Goal: Transaction & Acquisition: Purchase product/service

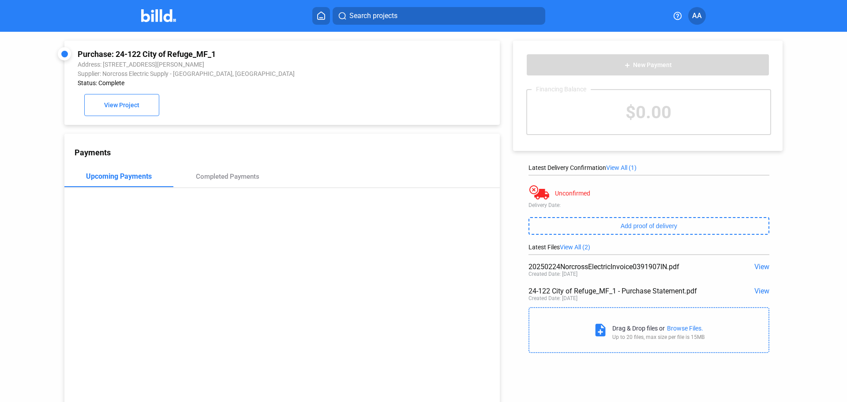
click at [162, 18] on img at bounding box center [158, 15] width 35 height 13
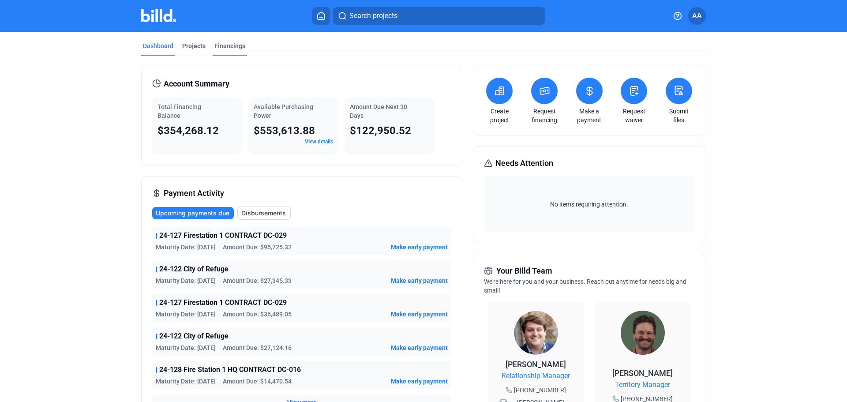
click at [225, 44] on div "Financings" at bounding box center [230, 45] width 31 height 9
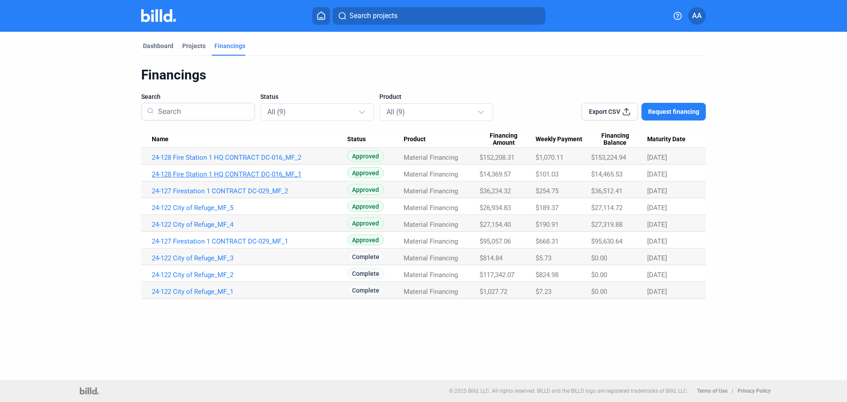
click at [229, 173] on link "24-128 Fire Station 1 HQ CONTRACT DC-016_MF_1" at bounding box center [250, 174] width 196 height 8
click at [230, 176] on link "24-128 Fire Station 1 HQ CONTRACT DC-016_MF_1" at bounding box center [250, 174] width 196 height 8
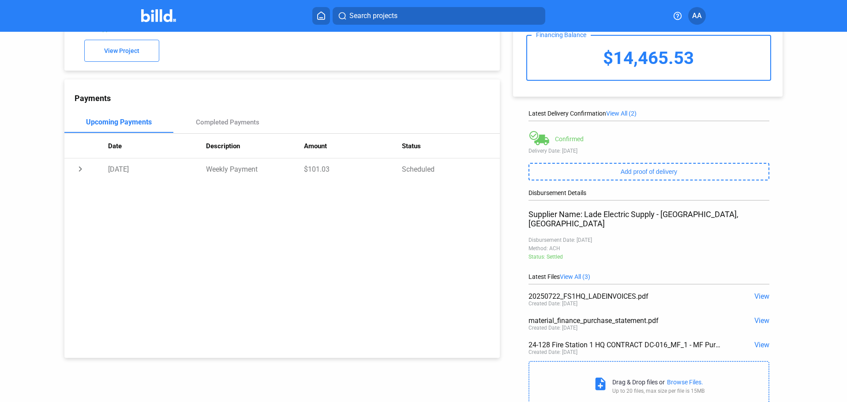
scroll to position [34, 0]
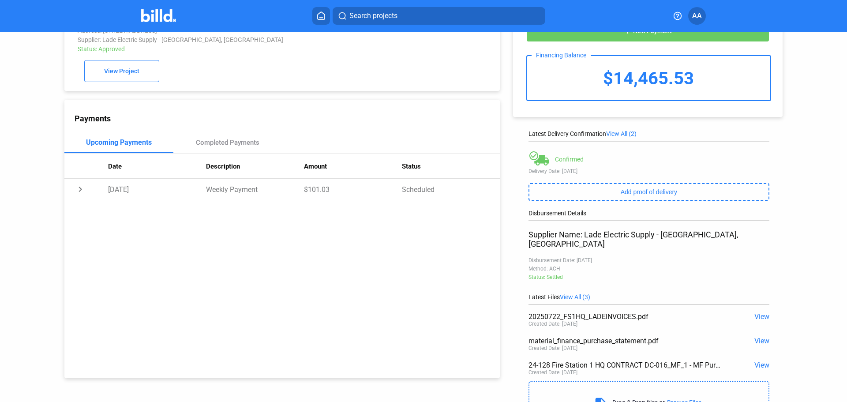
click at [619, 134] on span "View All (2)" at bounding box center [621, 133] width 30 height 7
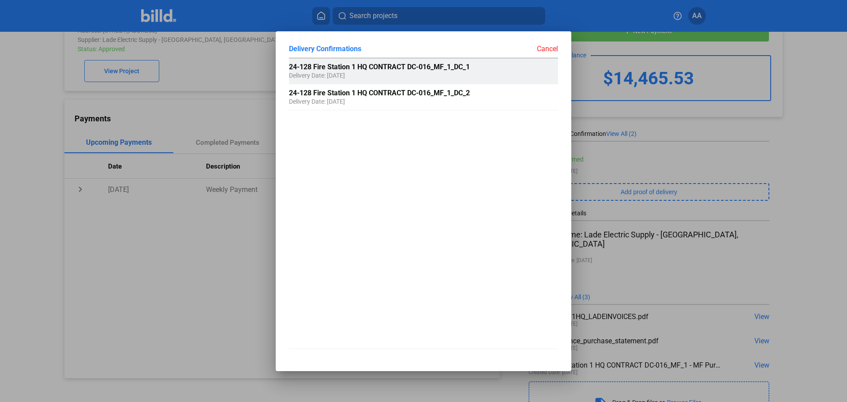
click at [378, 71] on span "24-128 Fire Station 1 HQ CONTRACT DC-016_MF_1_DC_1" at bounding box center [379, 67] width 181 height 8
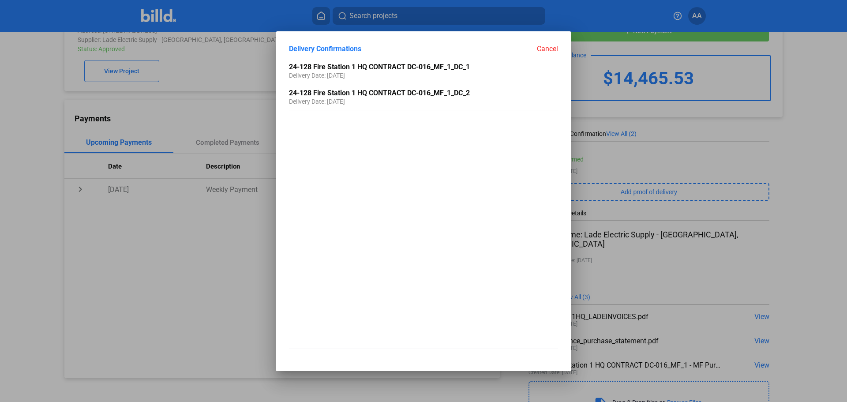
click at [207, 247] on div at bounding box center [423, 201] width 847 height 402
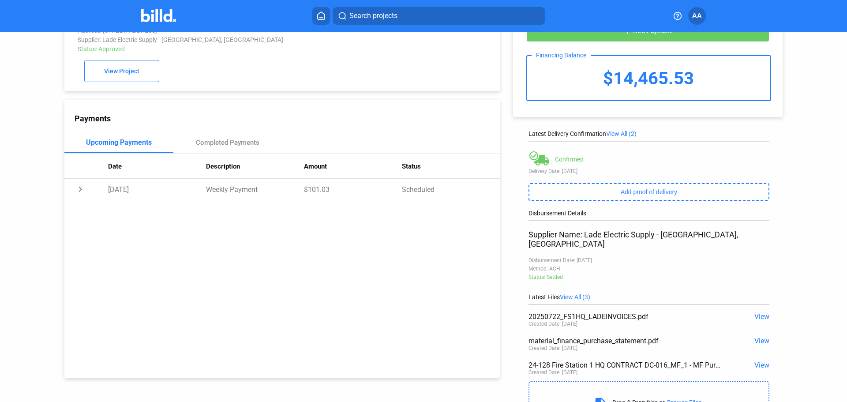
click at [762, 337] on span "View" at bounding box center [762, 341] width 15 height 8
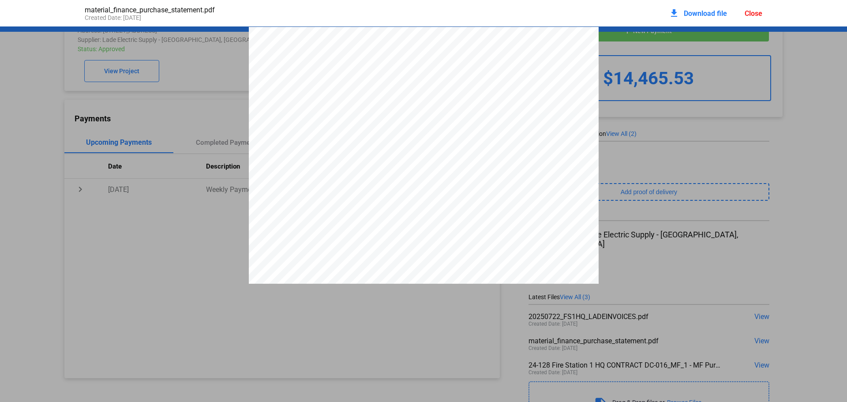
scroll to position [4, 0]
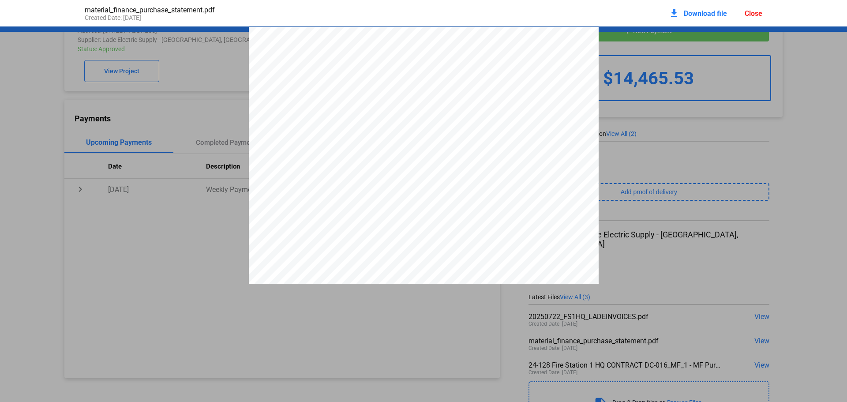
click at [756, 12] on div "Close" at bounding box center [754, 13] width 18 height 8
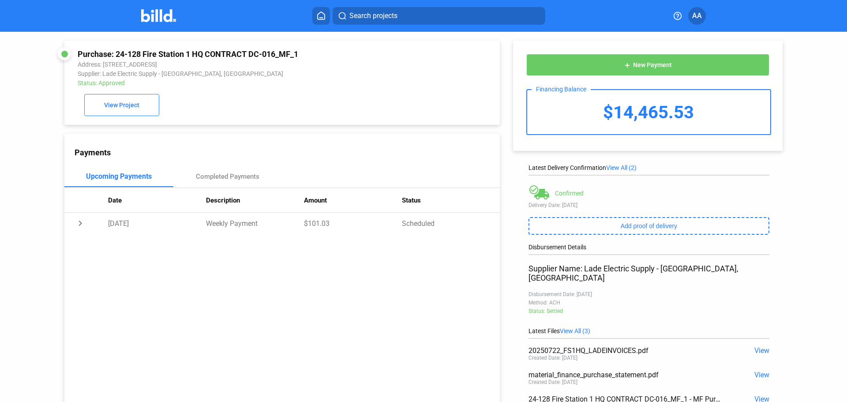
click at [162, 11] on img at bounding box center [158, 15] width 35 height 13
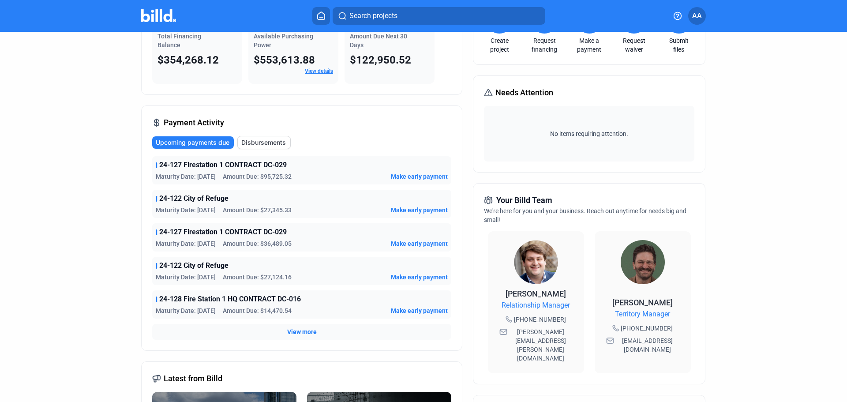
scroll to position [88, 0]
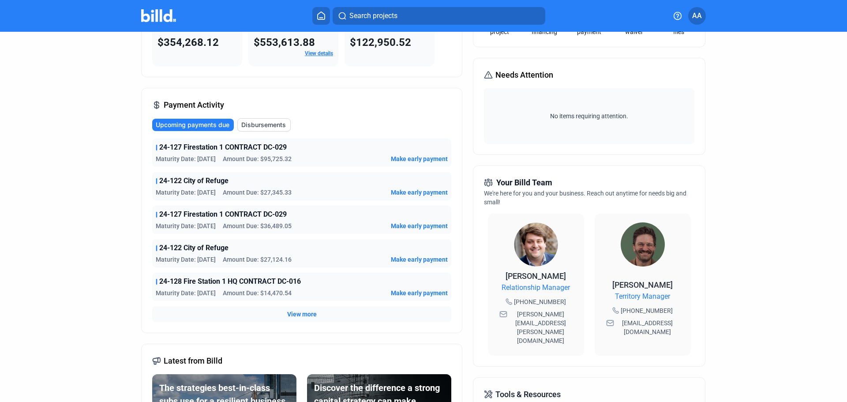
click at [290, 315] on span "View more" at bounding box center [302, 314] width 30 height 9
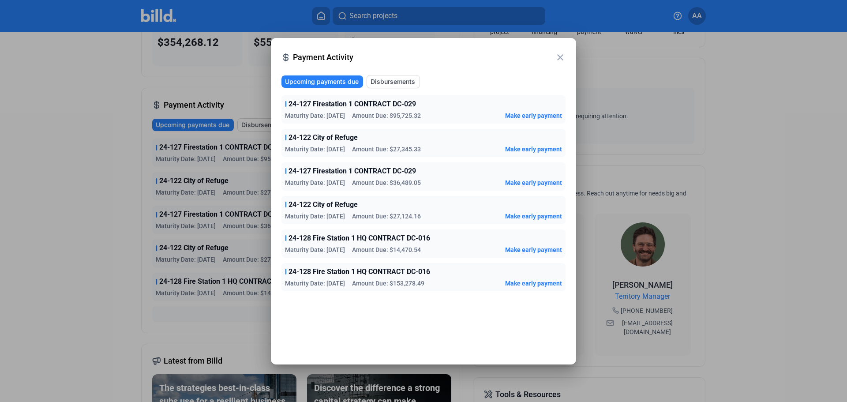
click at [393, 85] on span "Disbursements" at bounding box center [393, 81] width 45 height 9
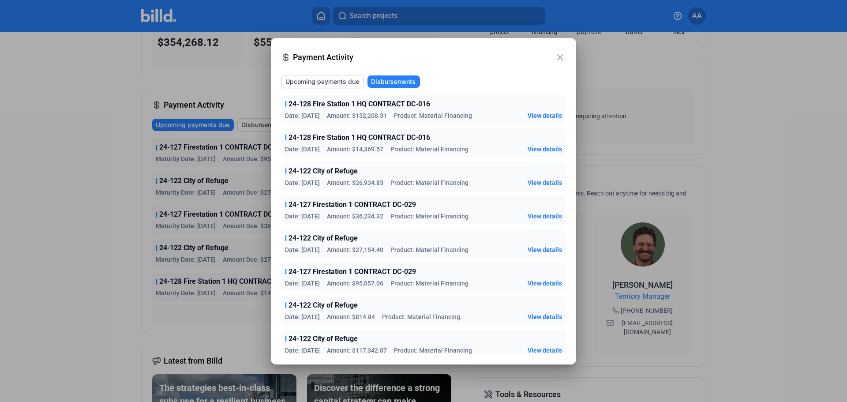
click at [546, 146] on span "View details" at bounding box center [545, 149] width 34 height 9
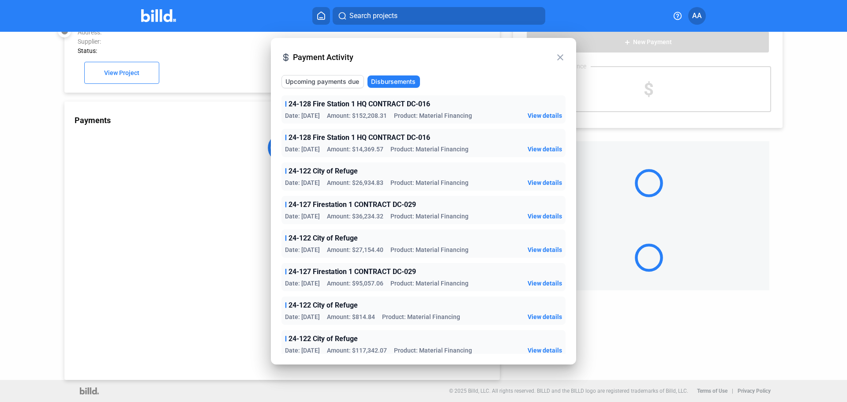
scroll to position [24, 0]
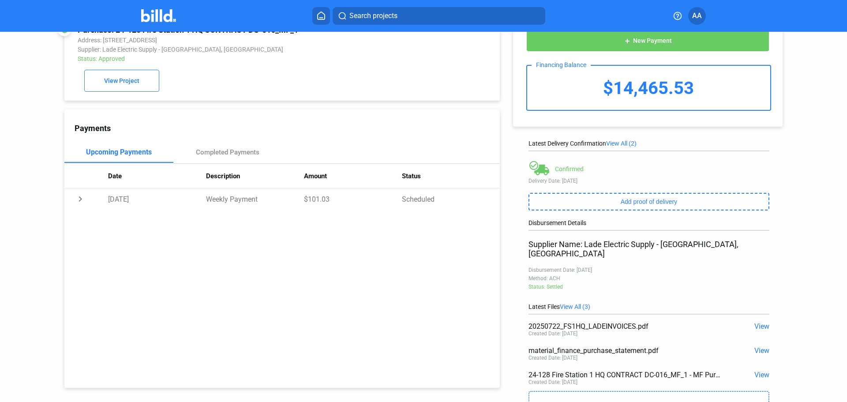
click at [757, 371] on span "View" at bounding box center [762, 375] width 15 height 8
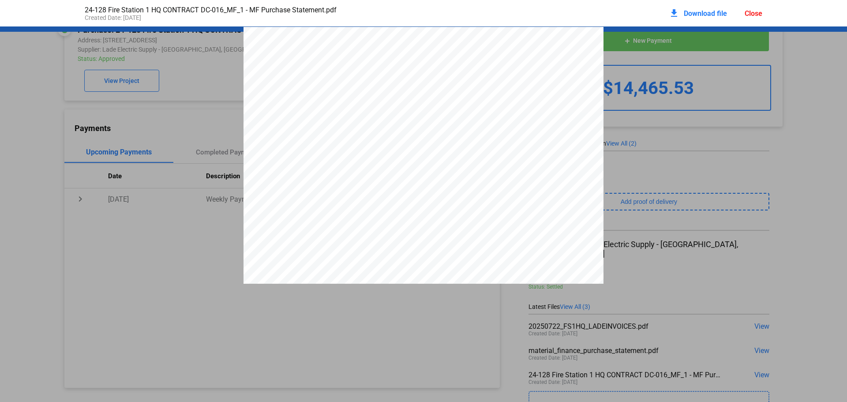
scroll to position [4, 0]
click at [759, 316] on pdf-viewer "1 PURCHASE STATEMENT This PURCHASE STATEMENT is being executed and delivered pu…" at bounding box center [423, 187] width 847 height 322
click at [749, 14] on div "Close" at bounding box center [754, 13] width 18 height 8
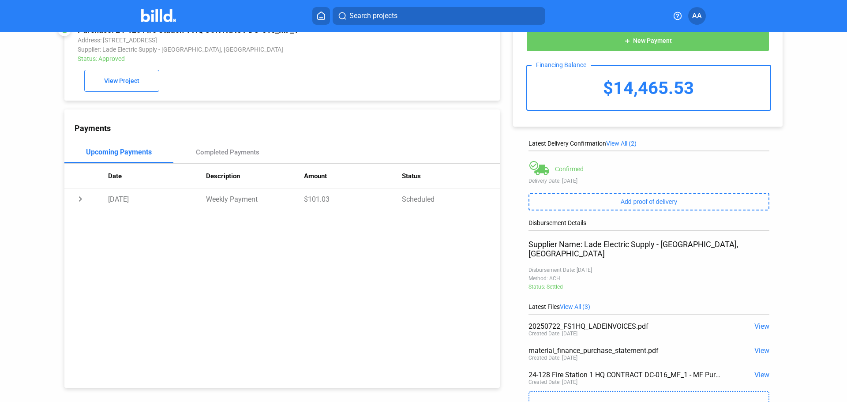
click at [761, 322] on span "View" at bounding box center [762, 326] width 15 height 8
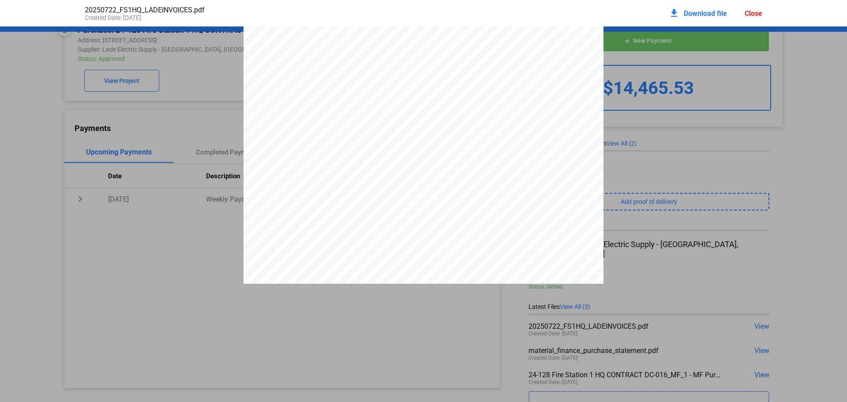
scroll to position [3043, 0]
click at [750, 12] on div "Close" at bounding box center [754, 13] width 18 height 8
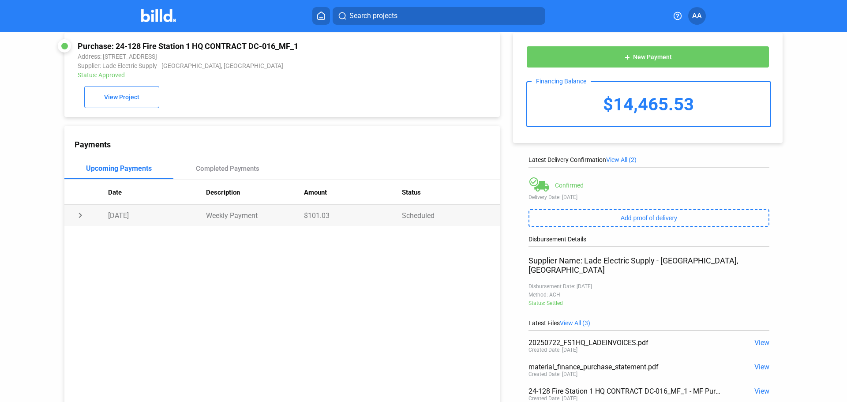
scroll to position [0, 0]
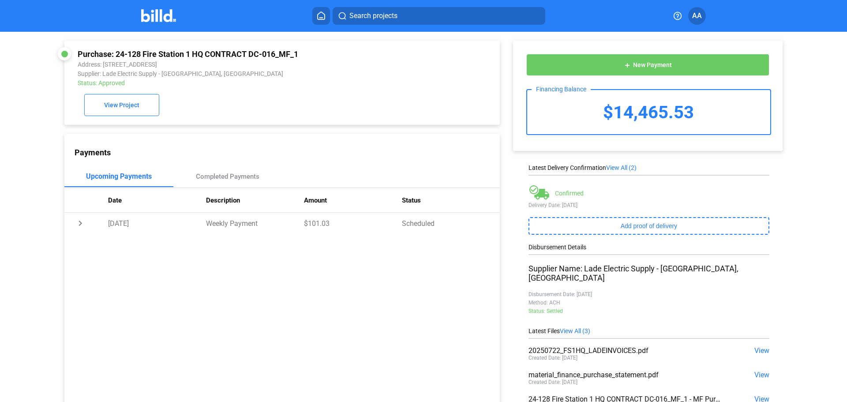
click at [156, 15] on img at bounding box center [158, 15] width 35 height 13
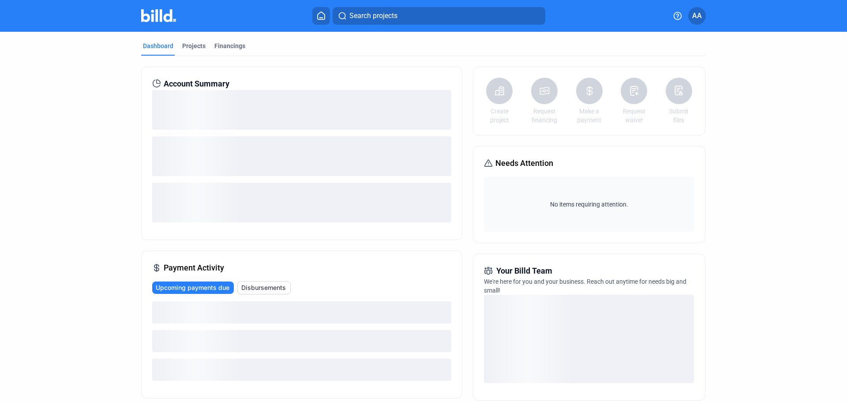
click at [260, 290] on span "Disbursements" at bounding box center [263, 287] width 45 height 9
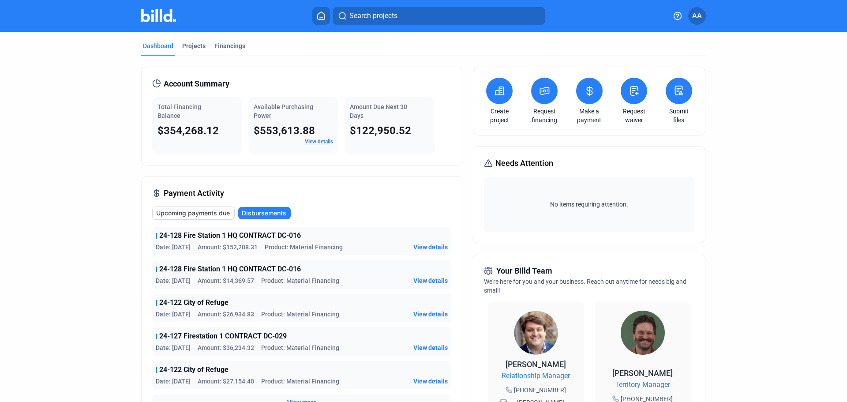
click at [440, 313] on span "View details" at bounding box center [431, 314] width 34 height 9
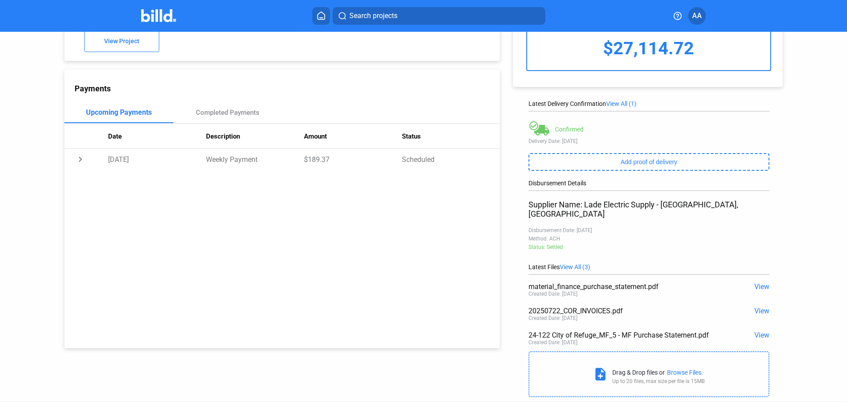
scroll to position [78, 0]
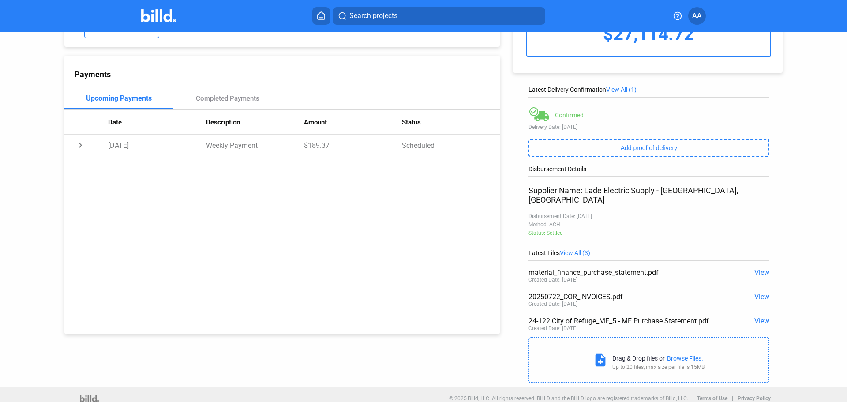
click at [755, 293] on span "View" at bounding box center [762, 297] width 15 height 8
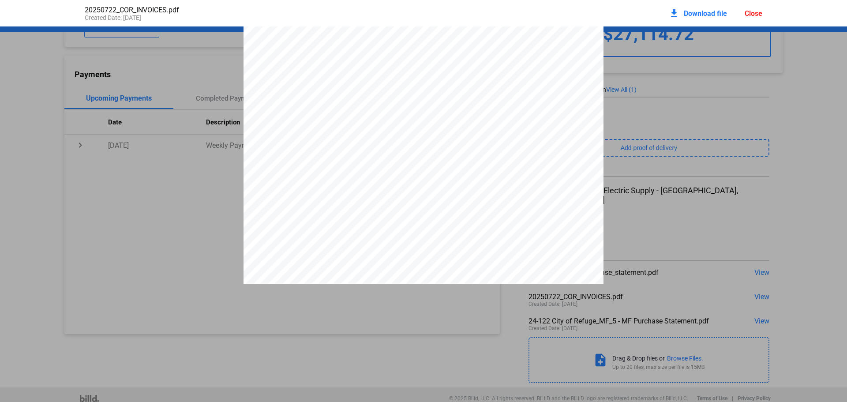
scroll to position [269, 0]
click at [747, 12] on div "Close" at bounding box center [754, 13] width 18 height 8
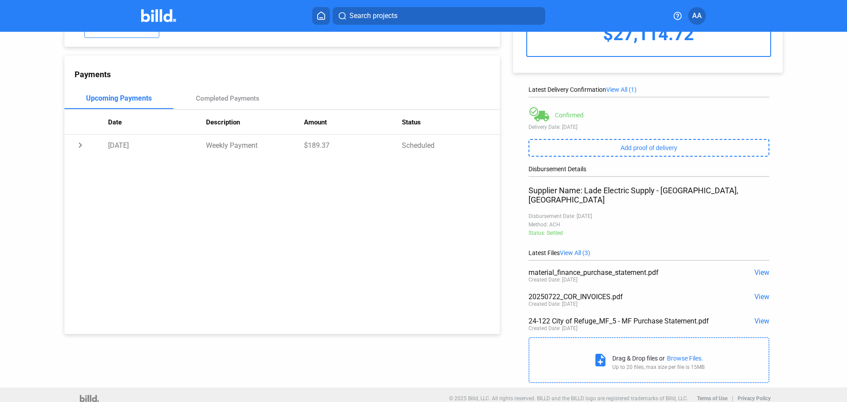
click at [143, 17] on img at bounding box center [158, 15] width 35 height 13
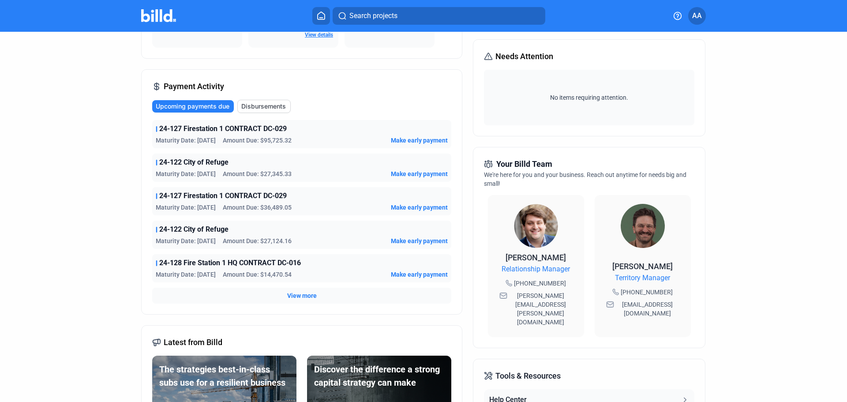
scroll to position [132, 0]
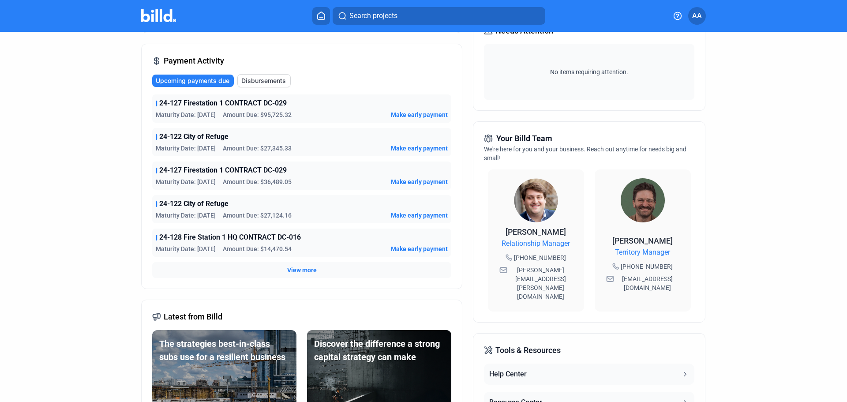
click at [253, 83] on span "Disbursements" at bounding box center [263, 80] width 45 height 9
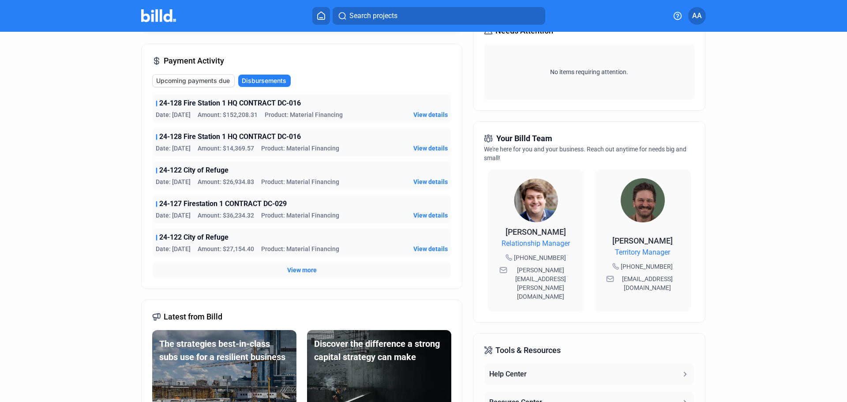
click at [204, 82] on span "Upcoming payments due" at bounding box center [193, 80] width 74 height 9
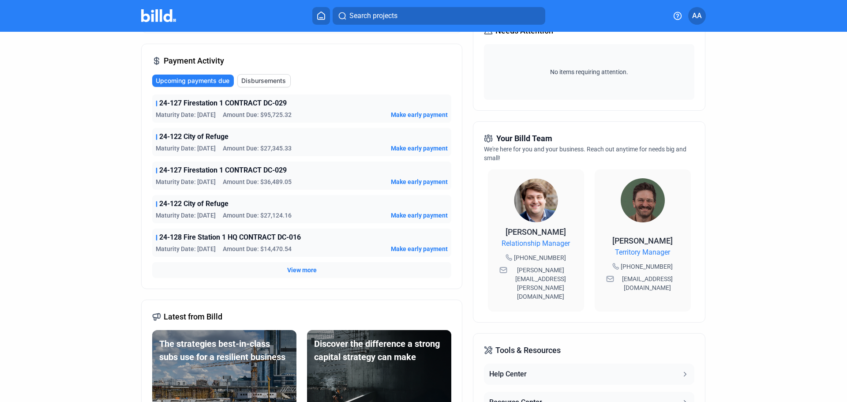
click at [409, 115] on span "Make early payment" at bounding box center [419, 114] width 57 height 9
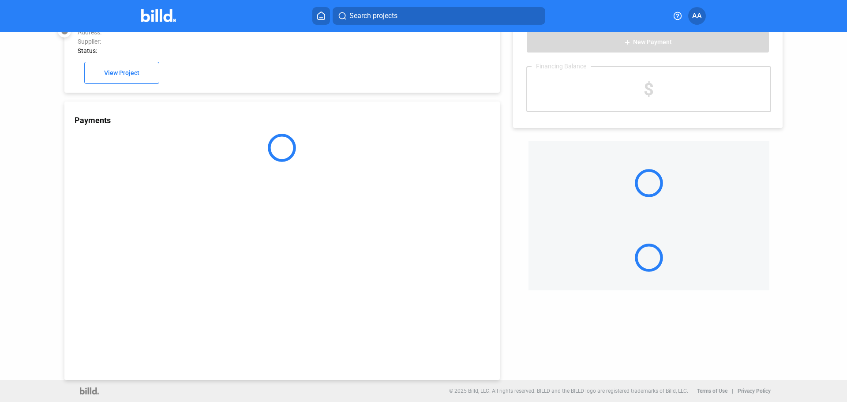
scroll to position [24, 0]
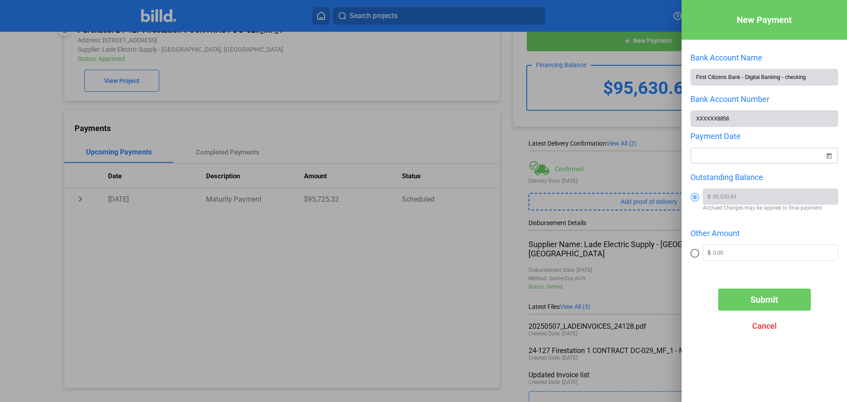
click at [832, 156] on span "Open calendar" at bounding box center [829, 150] width 21 height 21
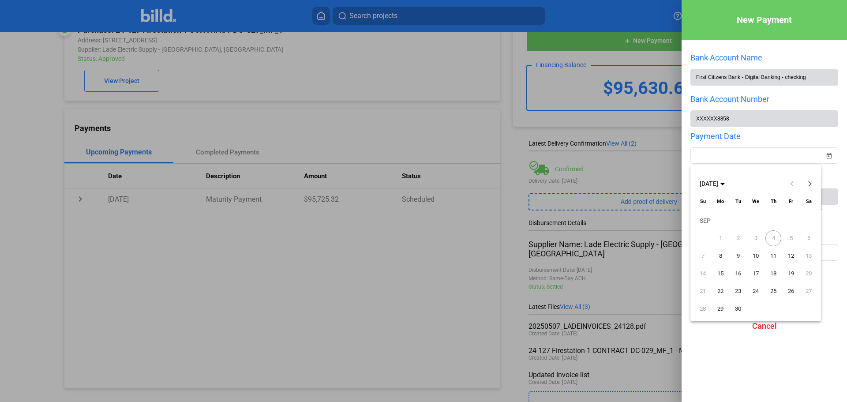
click at [334, 222] on div at bounding box center [423, 201] width 847 height 402
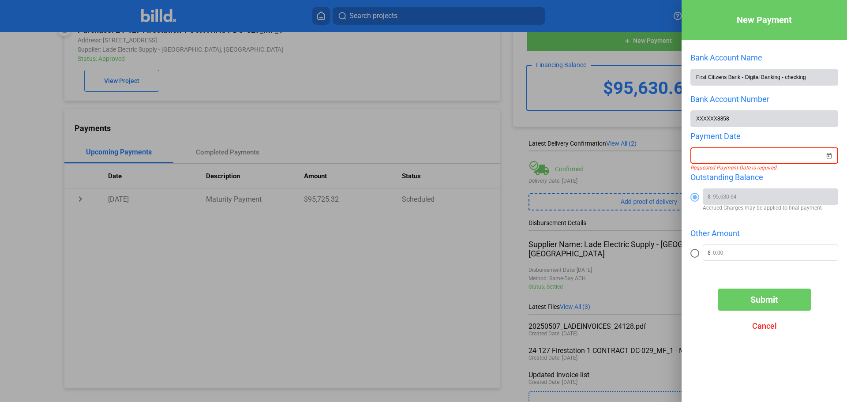
click at [44, 106] on div at bounding box center [423, 201] width 847 height 402
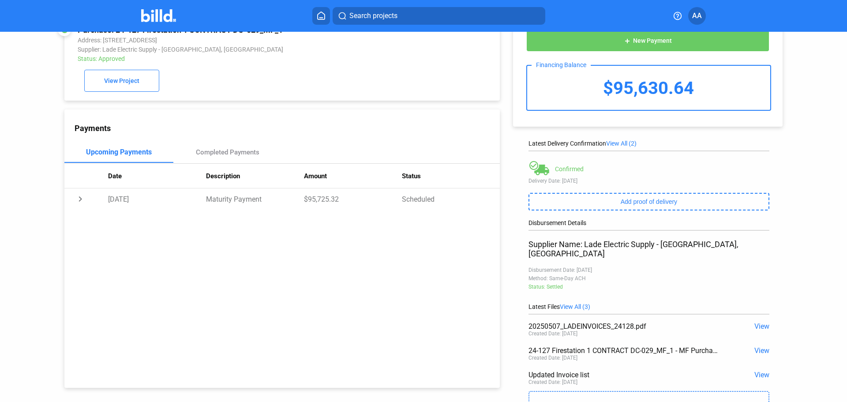
scroll to position [0, 0]
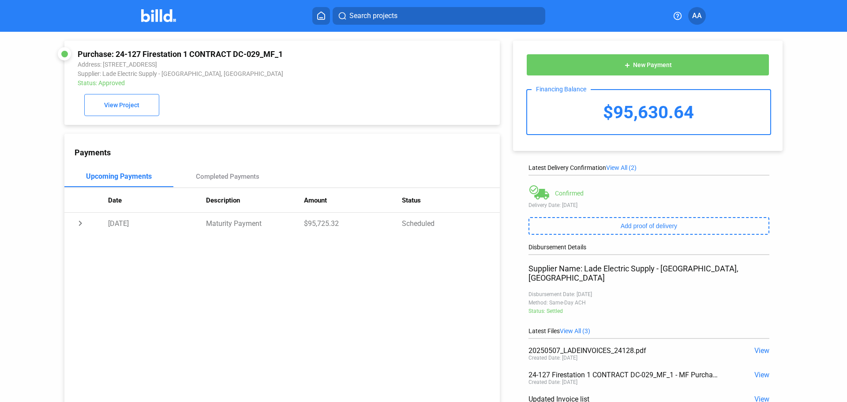
click at [156, 13] on img at bounding box center [158, 15] width 35 height 13
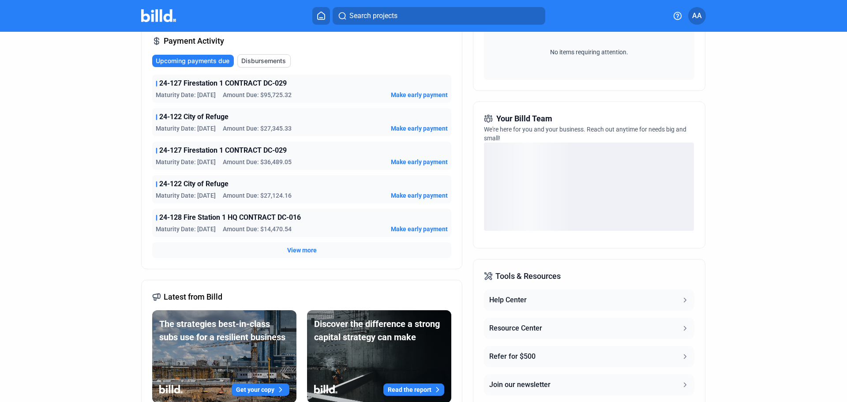
scroll to position [177, 0]
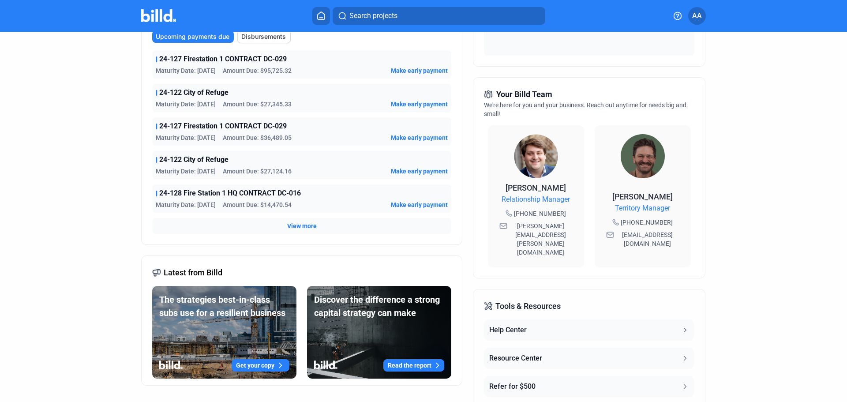
click at [422, 104] on span "Make early payment" at bounding box center [419, 104] width 57 height 9
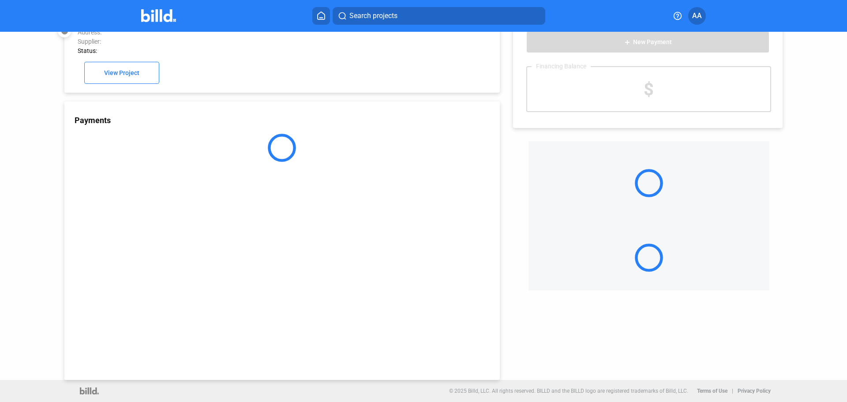
scroll to position [24, 0]
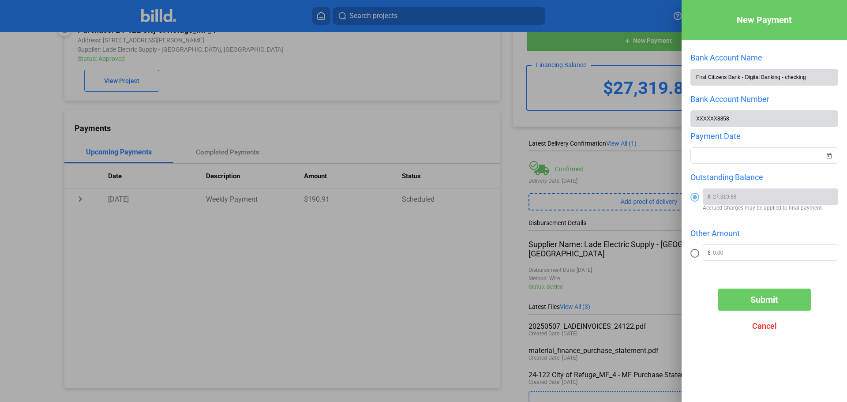
click at [43, 137] on div at bounding box center [423, 201] width 847 height 402
